Goal: Transaction & Acquisition: Download file/media

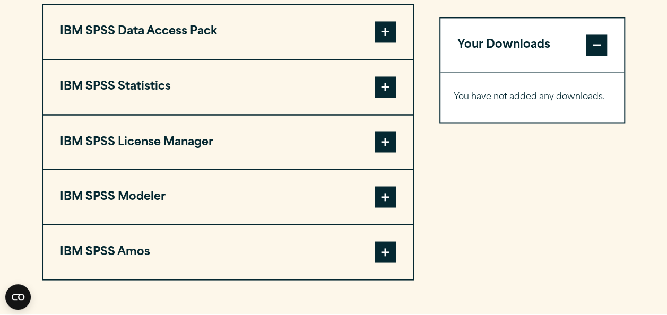
scroll to position [856, 0]
click at [382, 89] on span at bounding box center [385, 86] width 21 height 21
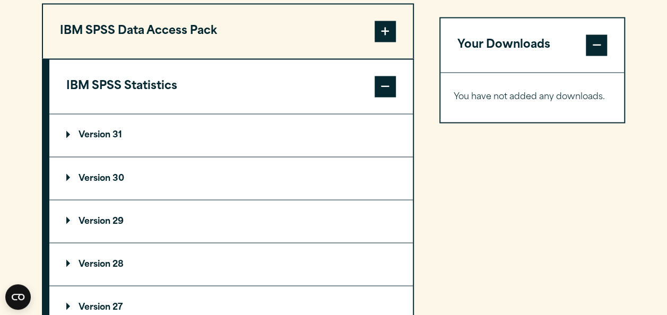
click at [106, 217] on p "Version 29" at bounding box center [94, 221] width 57 height 8
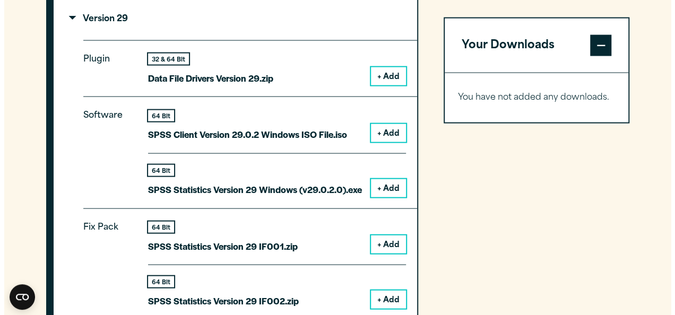
scroll to position [1057, 0]
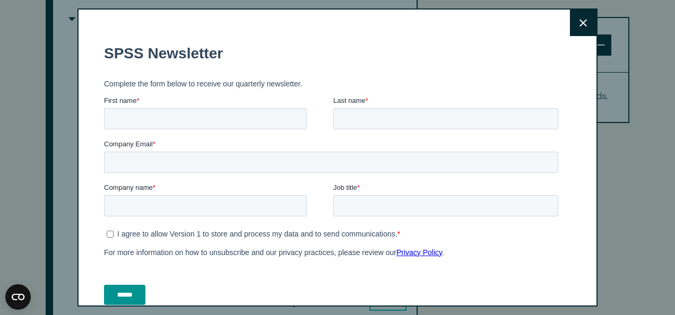
click at [570, 20] on button "Close" at bounding box center [583, 23] width 27 height 27
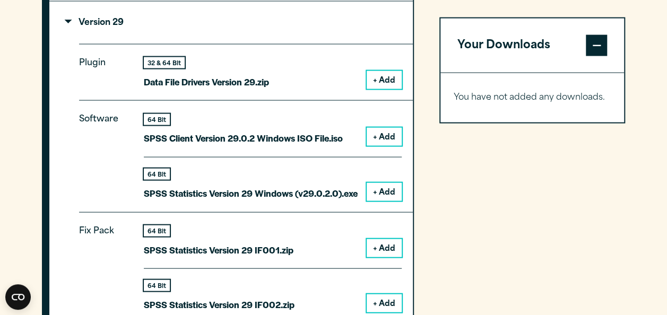
click at [379, 184] on button "+ Add" at bounding box center [384, 192] width 35 height 18
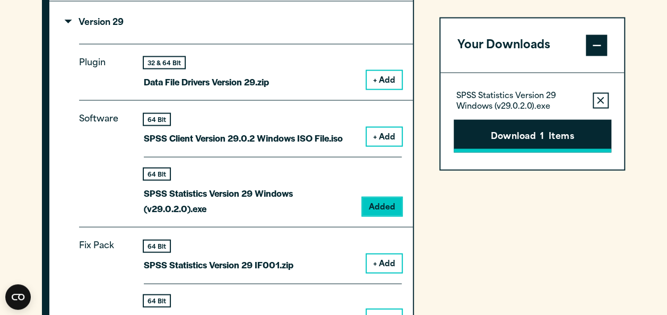
click at [529, 136] on button "Download 1 Items" at bounding box center [533, 135] width 158 height 33
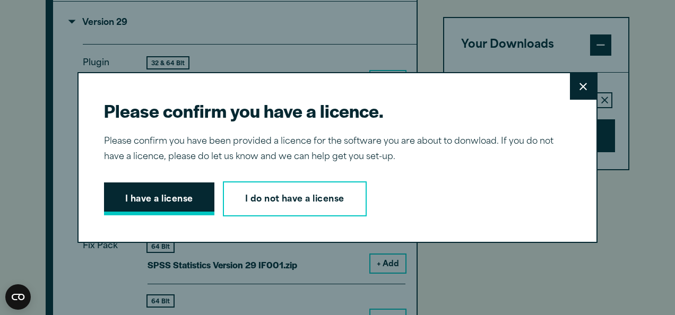
click at [148, 202] on button "I have a license" at bounding box center [159, 198] width 110 height 33
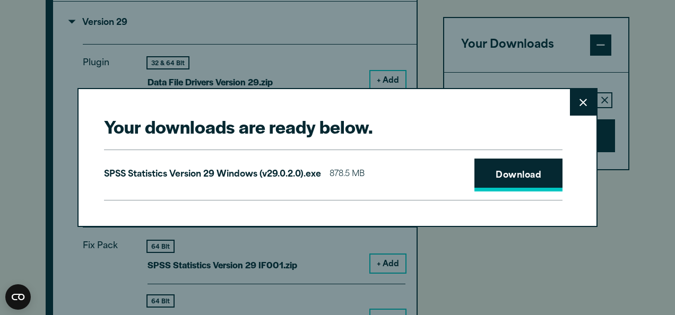
click at [507, 172] on link "Download" at bounding box center [518, 175] width 88 height 33
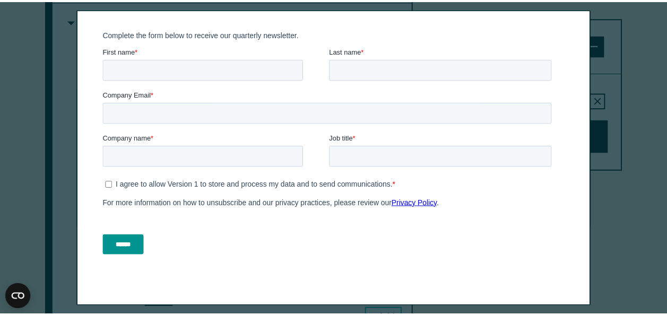
scroll to position [0, 0]
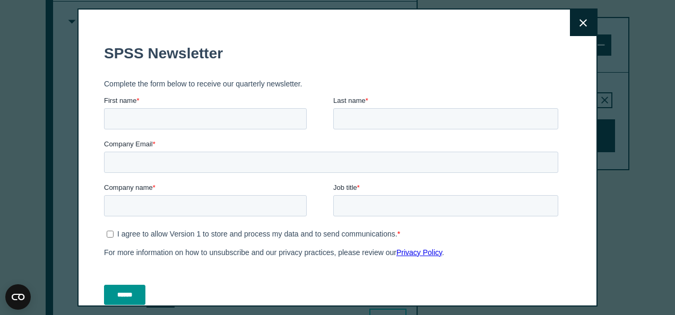
click at [361, 55] on h1 "SPSS Newsletter" at bounding box center [333, 53] width 458 height 17
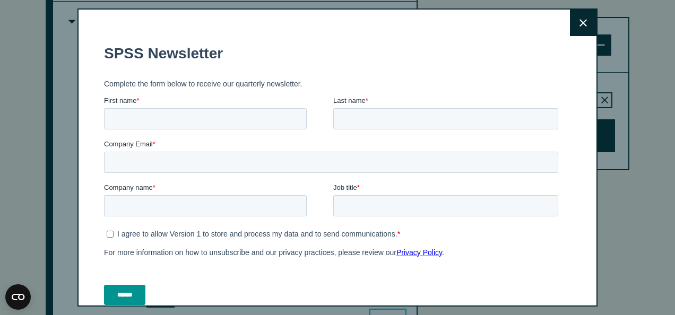
click at [575, 25] on button "Close" at bounding box center [583, 23] width 27 height 27
